Goal: Check status: Check status

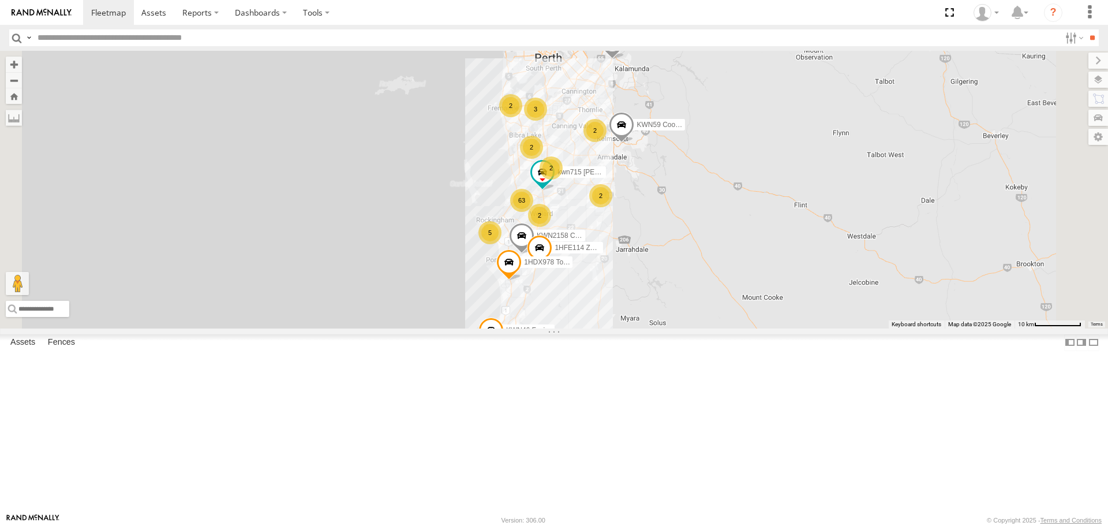
click at [634, 144] on span at bounding box center [621, 128] width 25 height 31
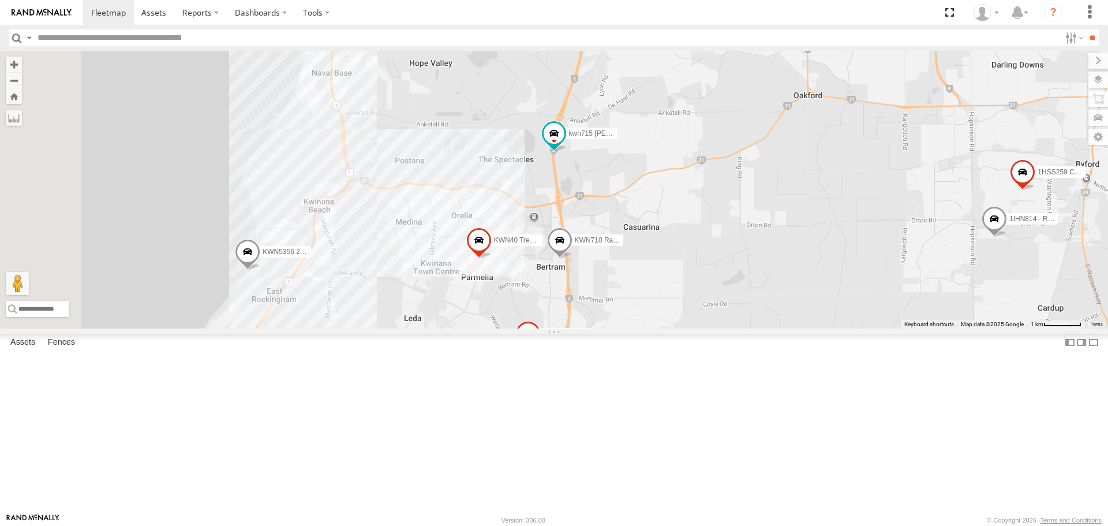
drag, startPoint x: 469, startPoint y: 339, endPoint x: 906, endPoint y: 334, distance: 436.9
click at [906, 328] on div "KWN59 Coord Envi&Waste KWN46 Facil.Maint kwn715 [PERSON_NAME] 1HFE114 Zone 2001…" at bounding box center [554, 189] width 1108 height 277
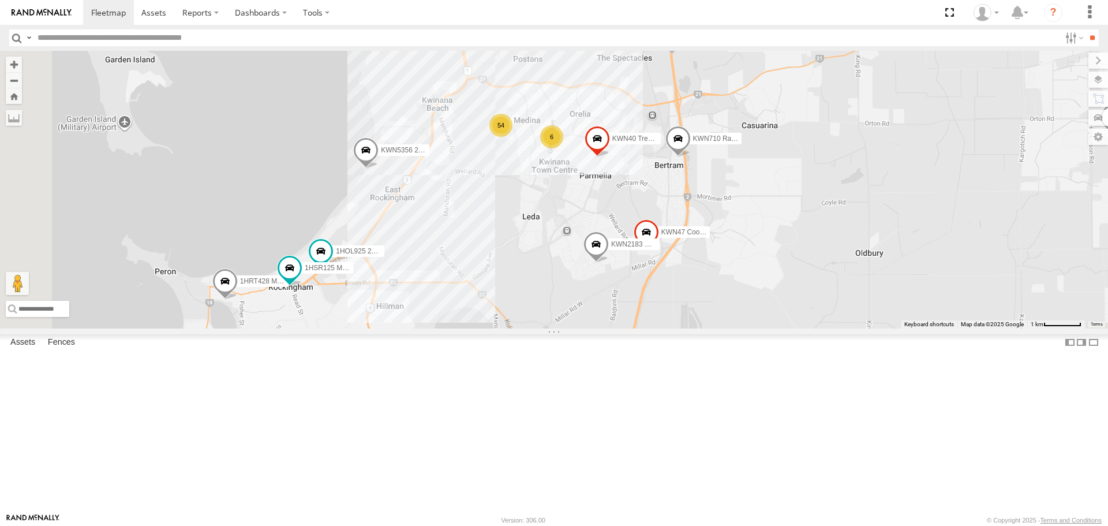
drag, startPoint x: 820, startPoint y: 465, endPoint x: 929, endPoint y: 371, distance: 144.0
click at [929, 328] on div "KWN59 Coord Envi&Waste KWN46 Facil.Maint kwn715 [PERSON_NAME] 1HFE114 Zone 2001…" at bounding box center [554, 189] width 1108 height 277
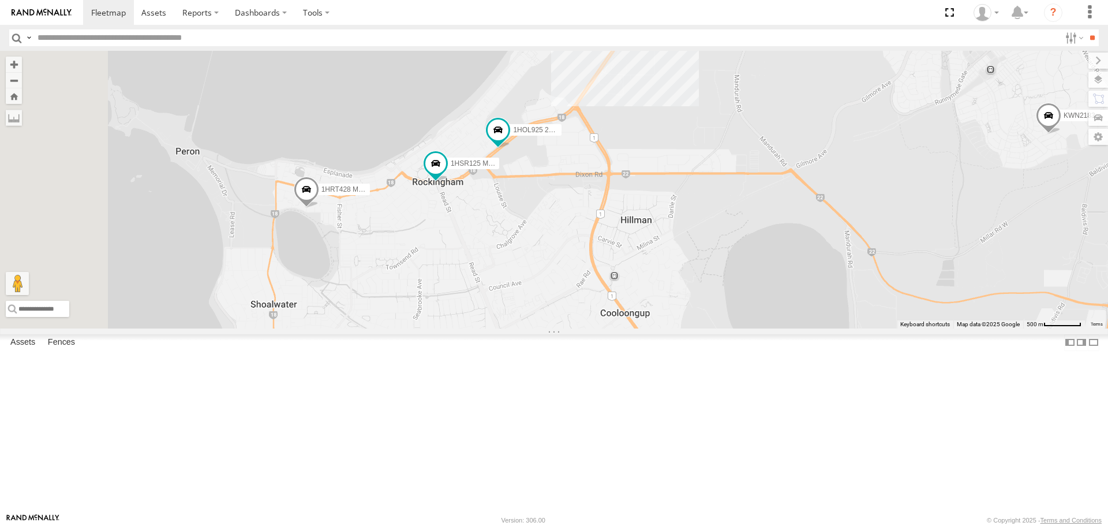
drag, startPoint x: 517, startPoint y: 369, endPoint x: 657, endPoint y: 298, distance: 157.7
click at [657, 298] on div "KWN59 Coord Envi&Waste KWN46 Facil.Maint kwn715 [PERSON_NAME] 1HFE114 Zone 2001…" at bounding box center [554, 189] width 1108 height 277
click at [446, 174] on span at bounding box center [435, 163] width 21 height 21
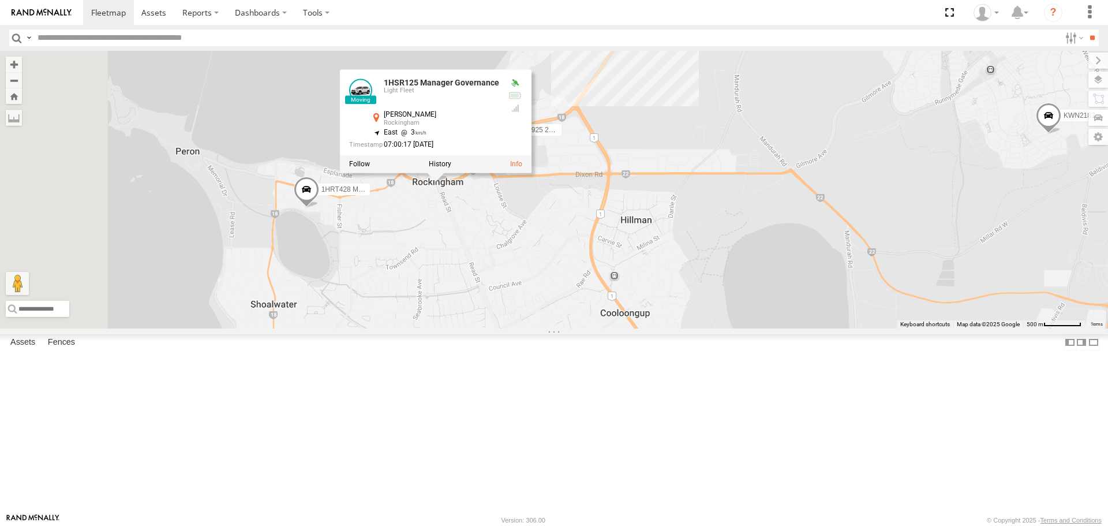
click at [572, 316] on div "KWN59 Coord Envi&Waste KWN46 Facil.Maint kwn715 [PERSON_NAME] 1HFE114 Zone 2001…" at bounding box center [554, 189] width 1108 height 277
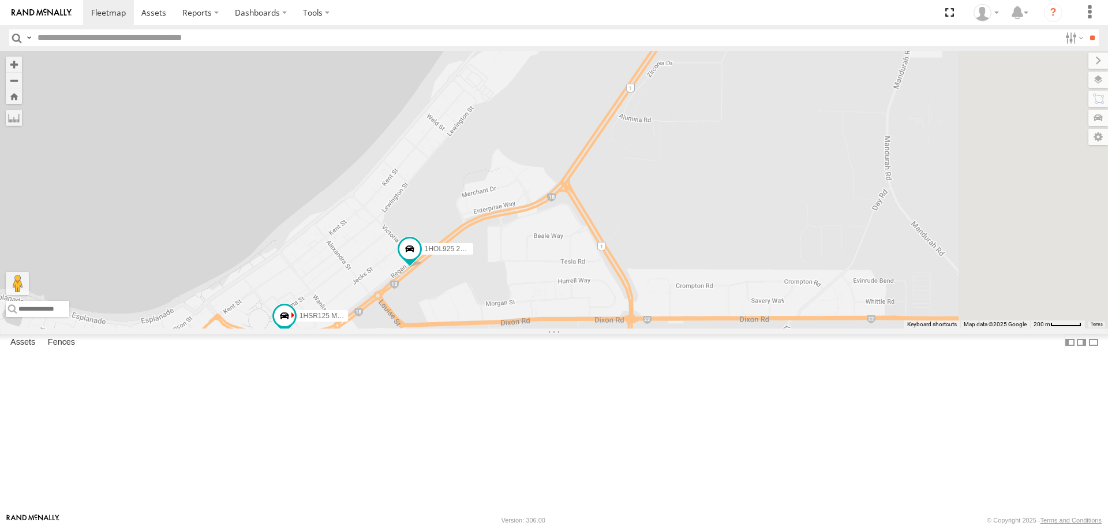
drag, startPoint x: 740, startPoint y: 315, endPoint x: 563, endPoint y: 427, distance: 208.8
click at [563, 328] on div "KWN59 Coord Envi&Waste KWN46 Facil.Maint kwn715 [PERSON_NAME] 1HFE114 Zone 2001…" at bounding box center [554, 189] width 1108 height 277
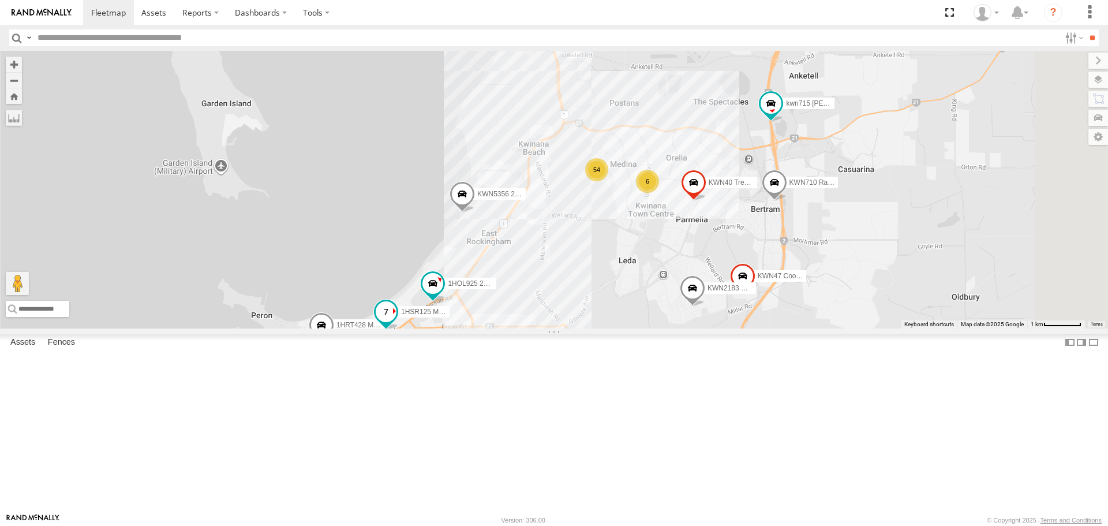
click at [397, 323] on span at bounding box center [386, 312] width 21 height 21
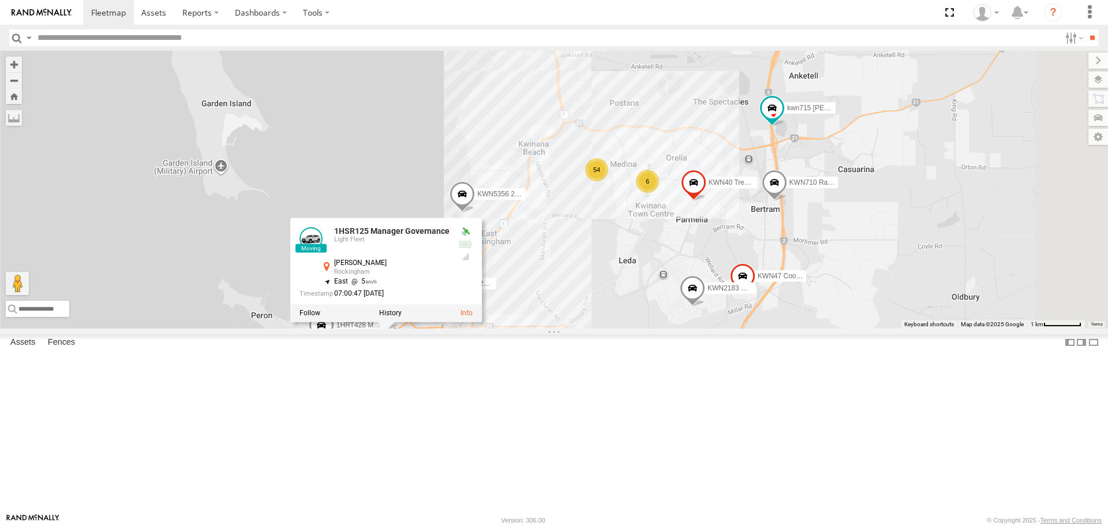
click at [482, 322] on div at bounding box center [386, 313] width 192 height 17
click at [402, 317] on label at bounding box center [390, 313] width 23 height 8
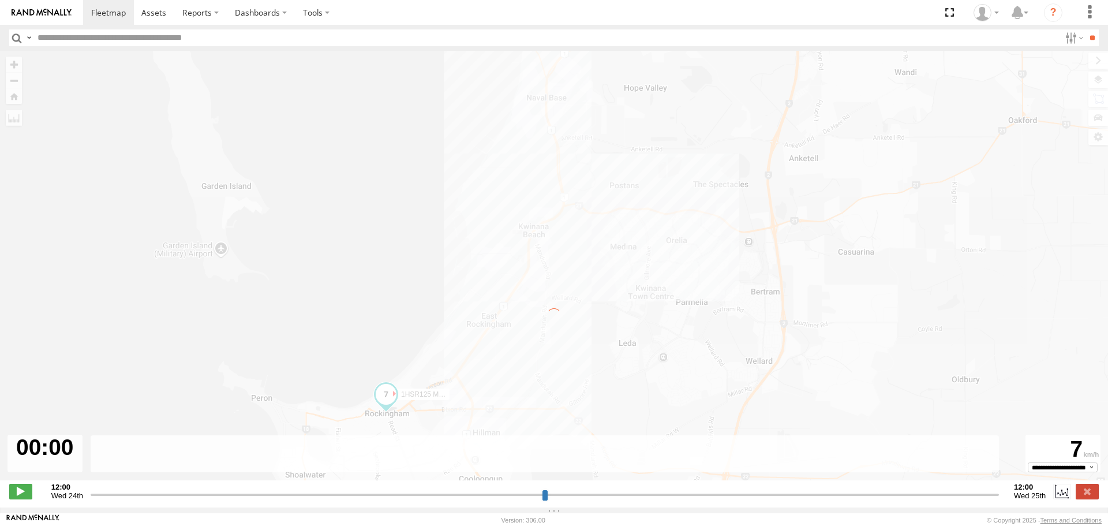
type input "**********"
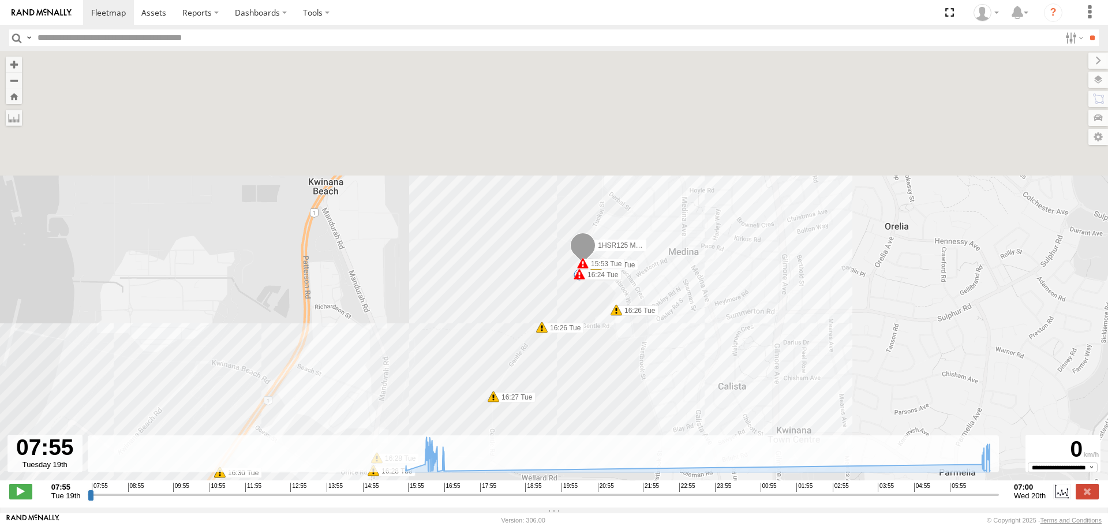
drag, startPoint x: 712, startPoint y: 192, endPoint x: 728, endPoint y: 391, distance: 199.8
click at [728, 391] on div "1HSR125 Manager Governance 15:53 Tue 15:53 Tue 15:55 Tue 16:24 Tue 16:25 Tue 16…" at bounding box center [554, 272] width 1108 height 442
